Goal: Information Seeking & Learning: Learn about a topic

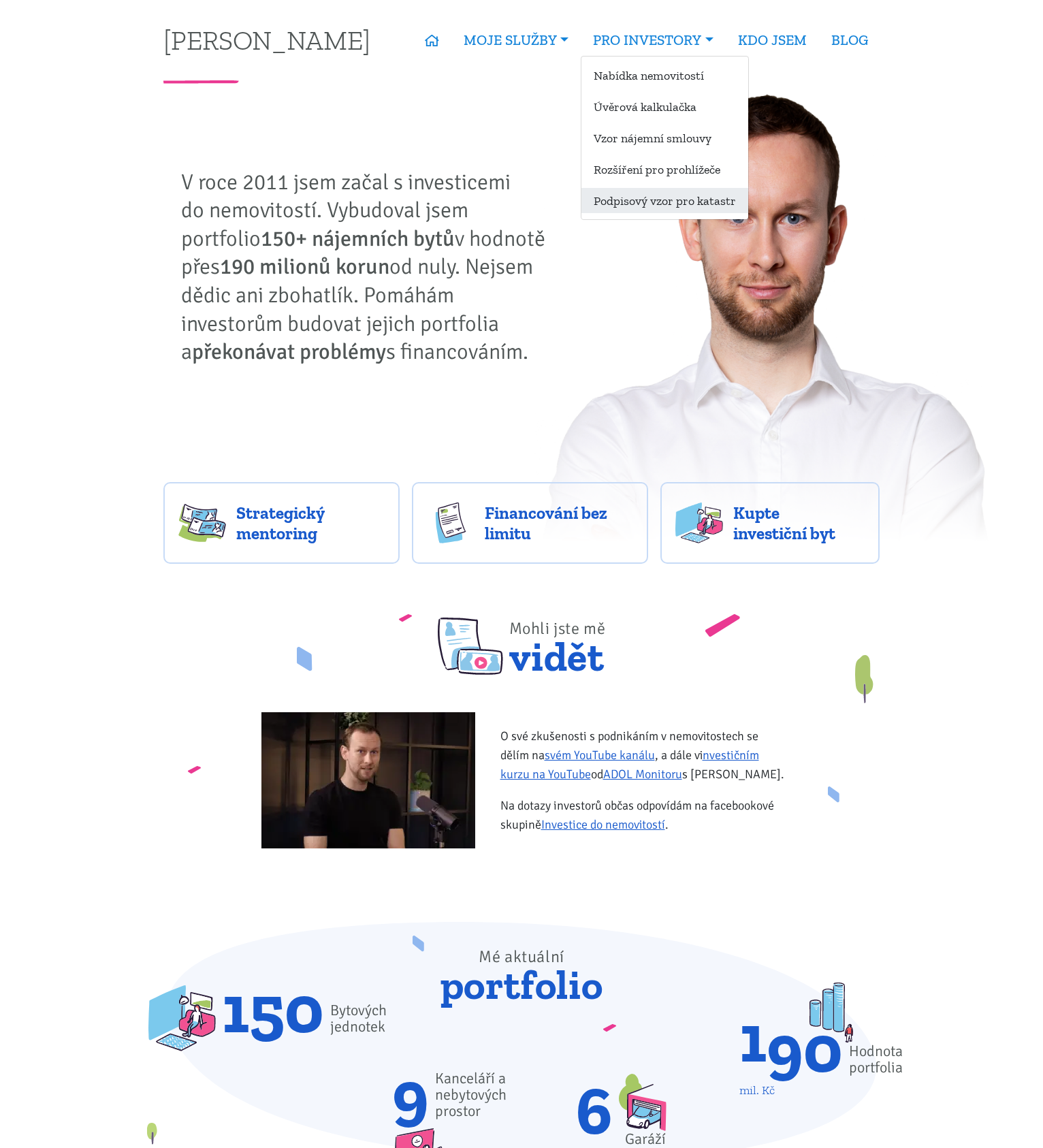
click at [666, 195] on link "Podpisový vzor pro katastr" at bounding box center [664, 201] width 167 height 25
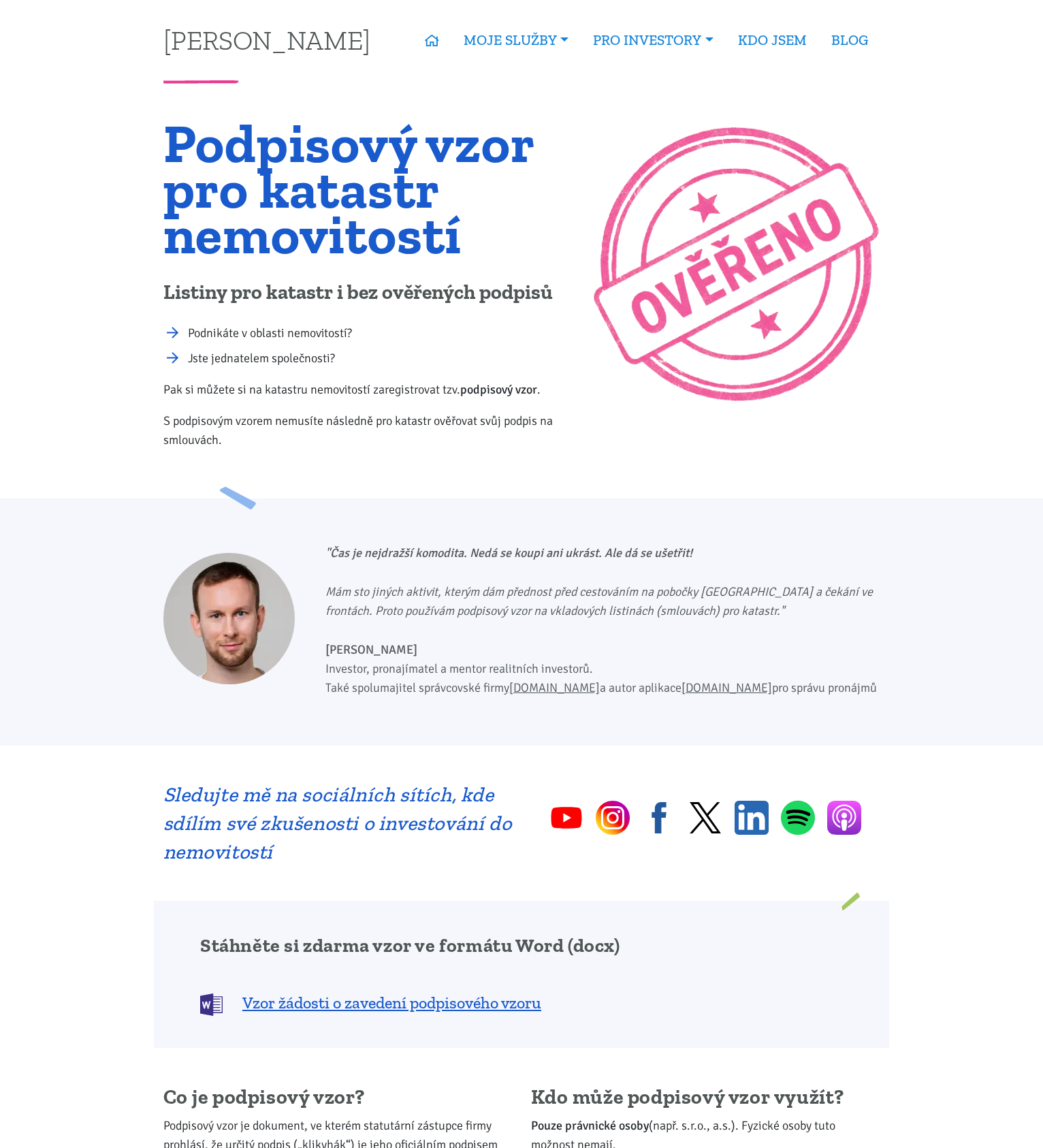
click at [430, 34] on icon at bounding box center [432, 40] width 14 height 12
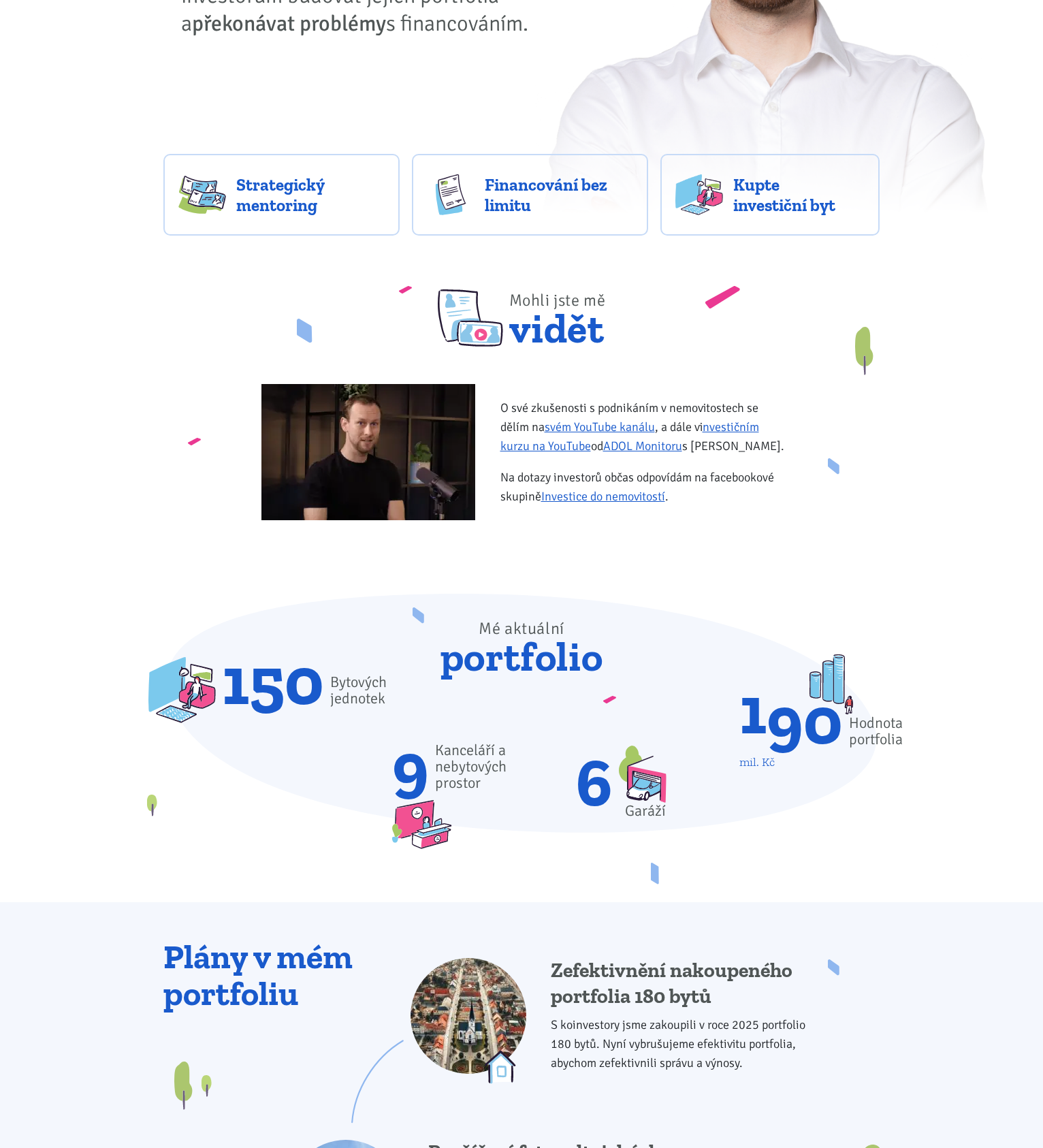
scroll to position [341, 0]
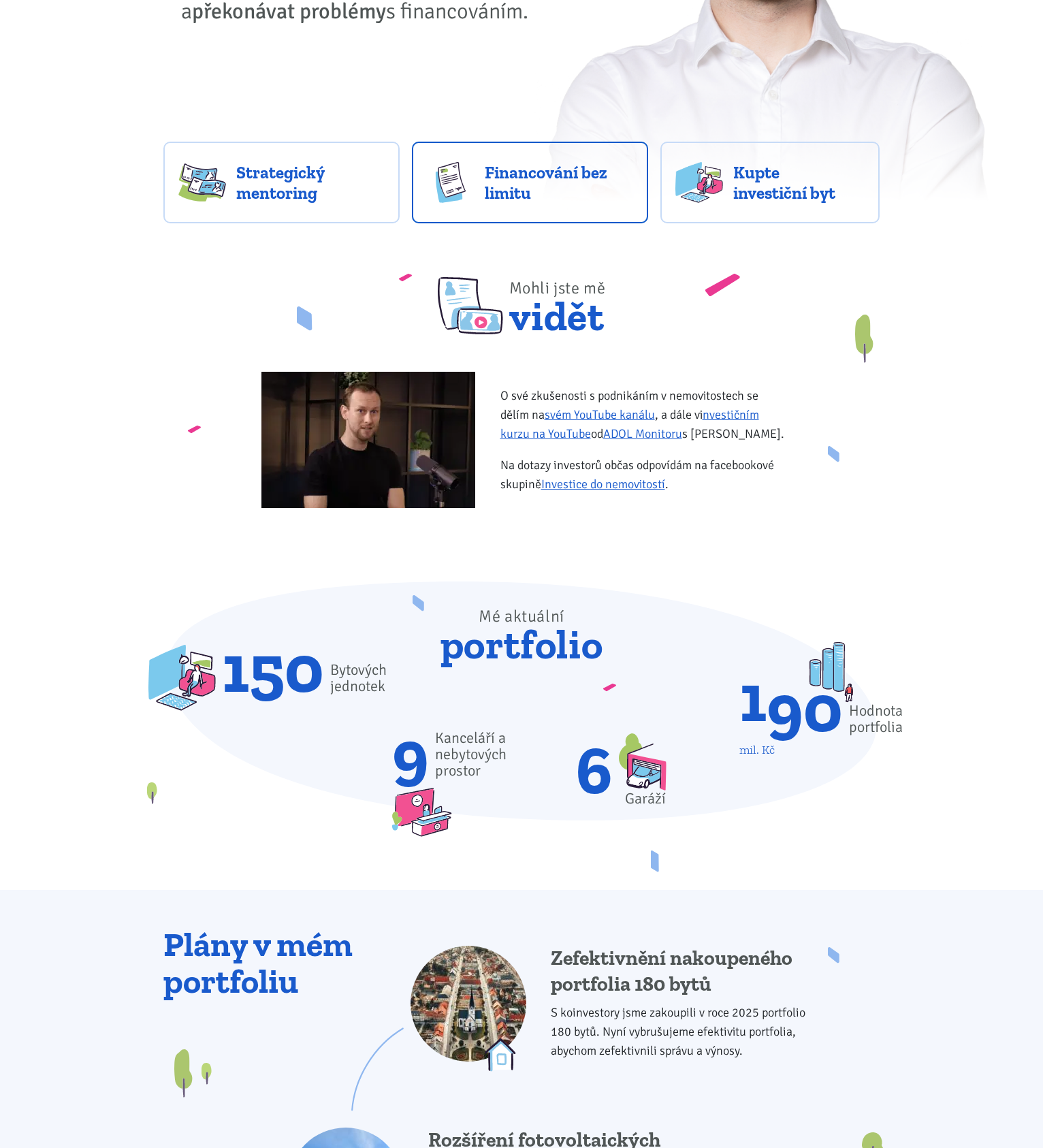
click at [532, 174] on span "Financování bez limitu" at bounding box center [559, 182] width 149 height 41
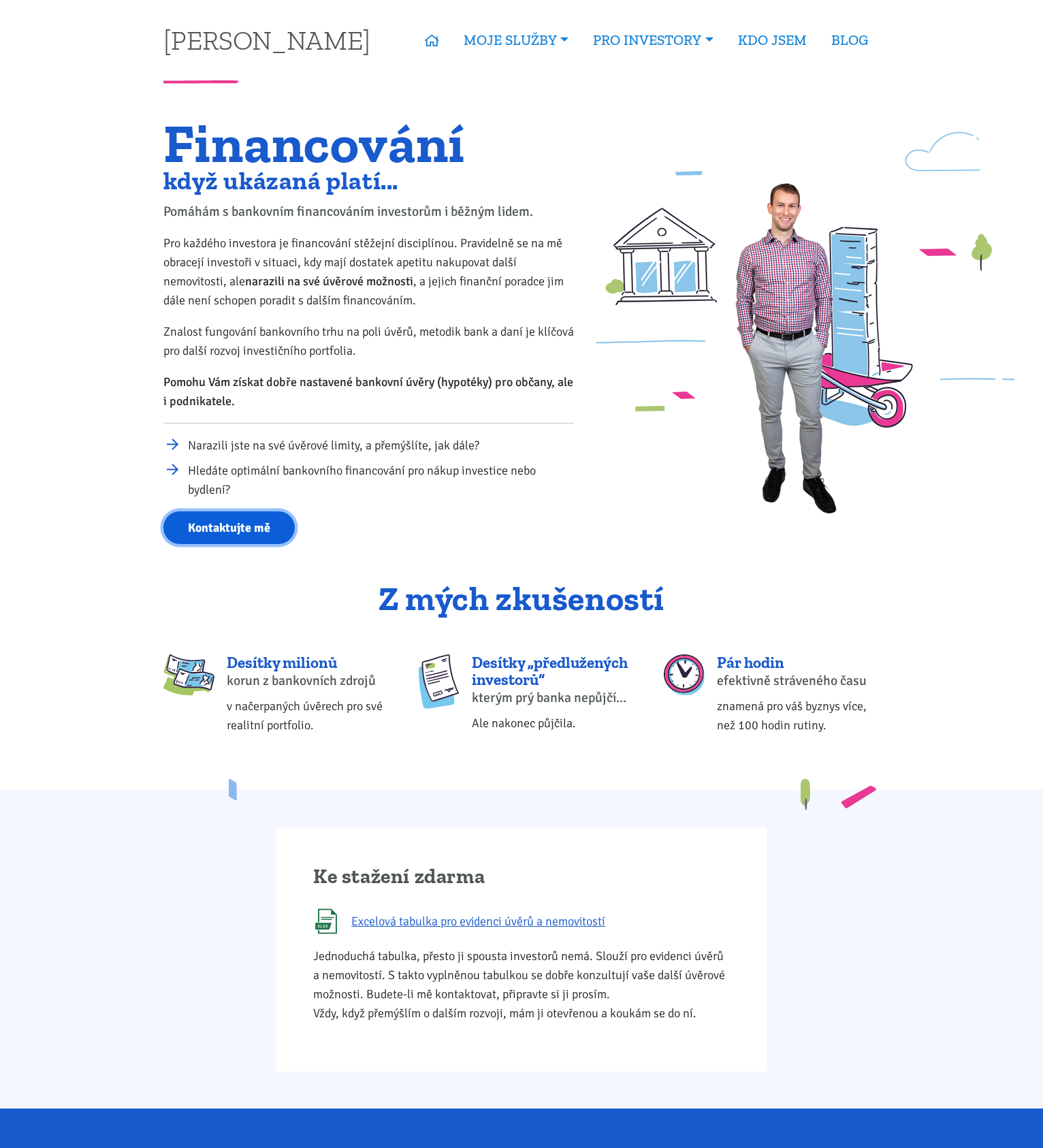
click at [216, 524] on link "Kontaktujte mě" at bounding box center [229, 528] width 131 height 34
click at [427, 34] on icon at bounding box center [432, 40] width 14 height 12
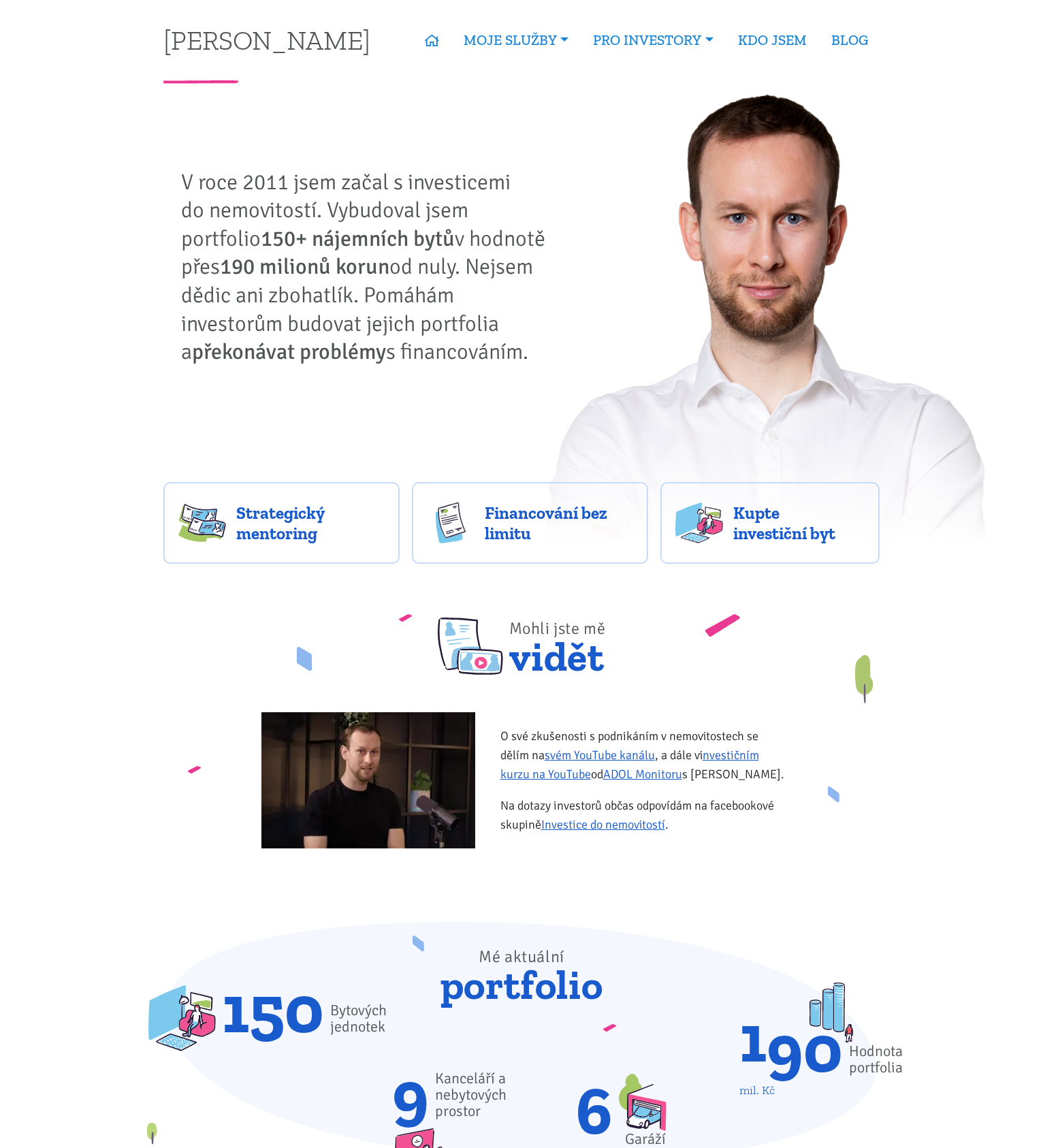
click at [982, 120] on img at bounding box center [765, 317] width 461 height 466
click at [926, 209] on img at bounding box center [765, 317] width 461 height 466
click at [535, 513] on span "Financování bez limitu" at bounding box center [559, 523] width 149 height 41
